Goal: Check status: Check status

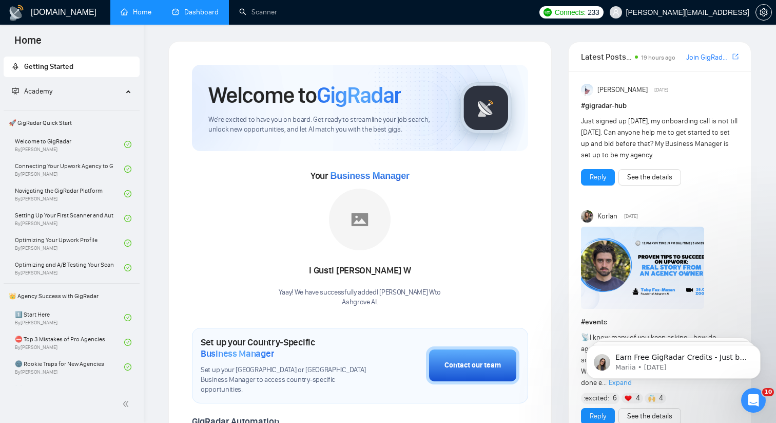
click at [188, 9] on link "Dashboard" at bounding box center [195, 12] width 47 height 9
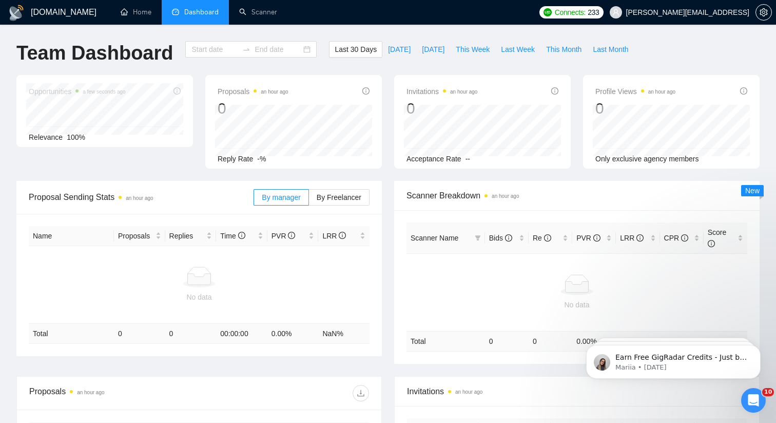
type input "[DATE]"
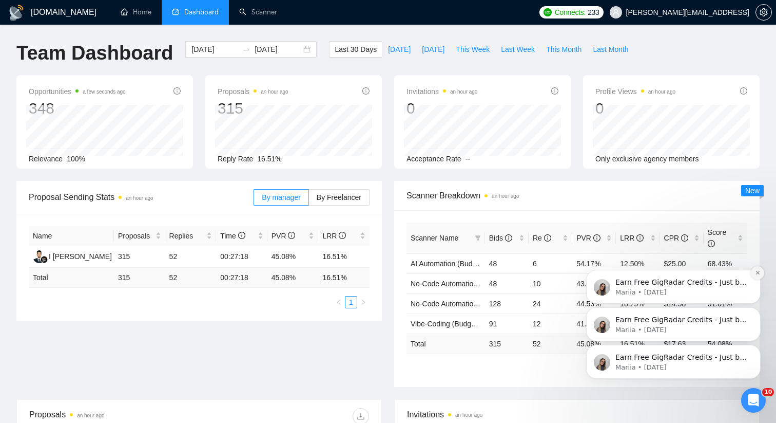
click at [759, 272] on icon "Dismiss notification" at bounding box center [758, 273] width 6 height 6
click at [754, 312] on button "Dismiss notification" at bounding box center [757, 309] width 13 height 13
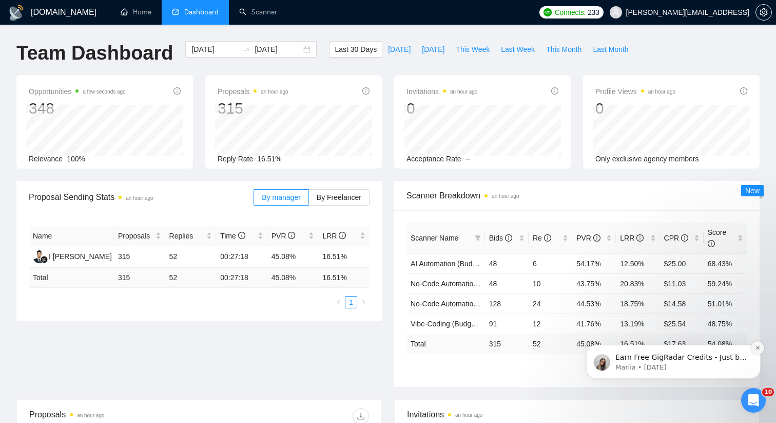
click at [755, 350] on button "Dismiss notification" at bounding box center [757, 347] width 13 height 13
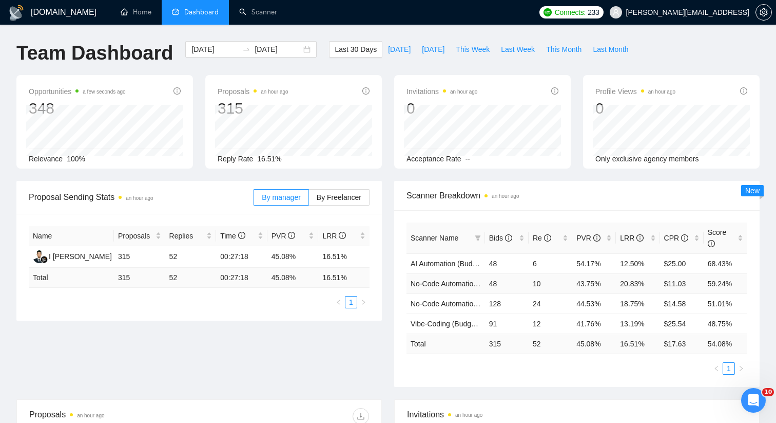
click at [448, 286] on span "No-Code Automation (Client-Filters)" at bounding box center [468, 283] width 114 height 8
click at [474, 50] on span "This Week" at bounding box center [473, 49] width 34 height 11
type input "[DATE]"
